Goal: Find contact information: Find contact information

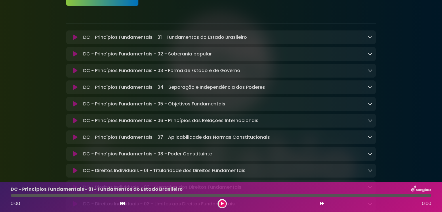
scroll to position [86, 0]
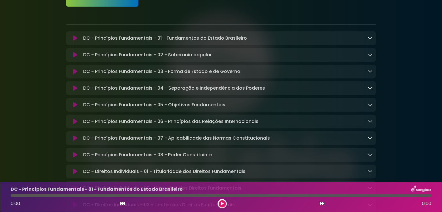
click at [128, 58] on p "DC - Princípios Fundamentais - 02 - Soberania popular Loading Track..." at bounding box center [147, 55] width 129 height 7
click at [74, 55] on icon at bounding box center [75, 55] width 4 height 6
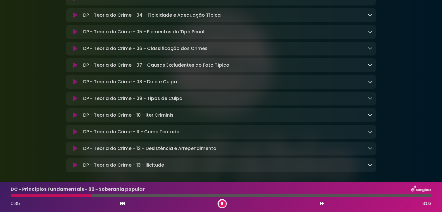
scroll to position [3362, 0]
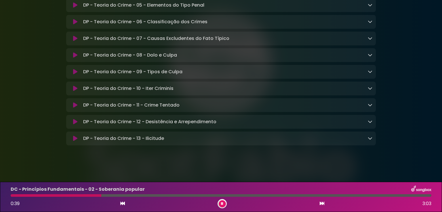
click at [74, 105] on icon at bounding box center [75, 105] width 4 height 6
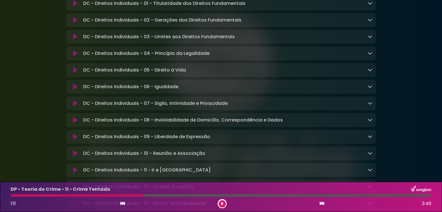
scroll to position [202, 0]
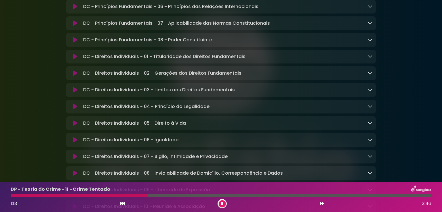
click at [74, 41] on icon at bounding box center [75, 40] width 4 height 6
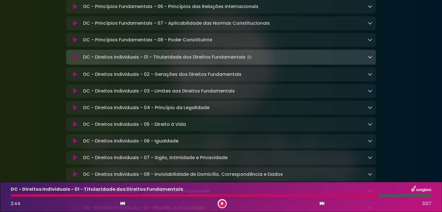
click at [221, 201] on button at bounding box center [222, 204] width 7 height 7
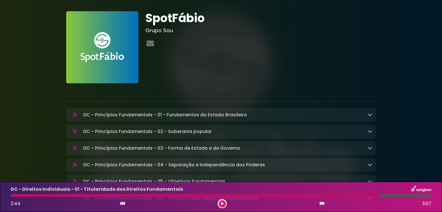
scroll to position [0, 0]
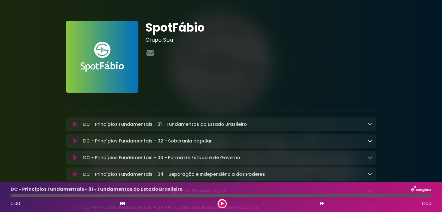
drag, startPoint x: 162, startPoint y: 36, endPoint x: 84, endPoint y: 45, distance: 78.0
click at [157, 37] on h3 "Grupo Sou" at bounding box center [260, 40] width 231 height 6
click at [99, 52] on img at bounding box center [102, 57] width 72 height 72
click at [153, 54] on icon at bounding box center [150, 52] width 10 height 7
